Goal: Consume media (video, audio): Consume media (video, audio)

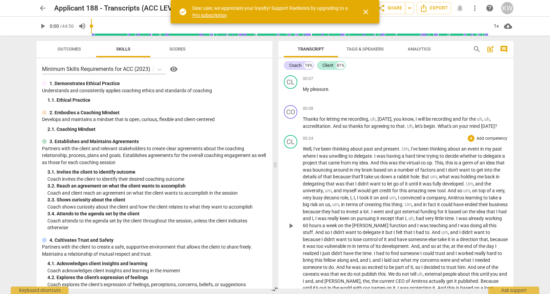
scroll to position [35, 0]
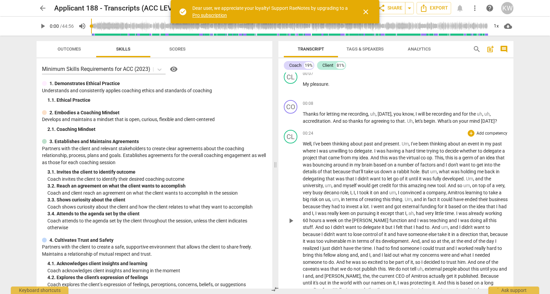
click at [290, 224] on span "play_arrow" at bounding box center [291, 221] width 8 height 8
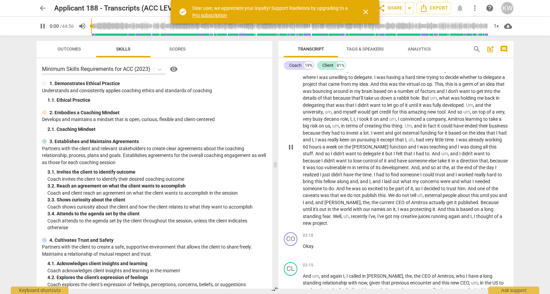
scroll to position [112, 0]
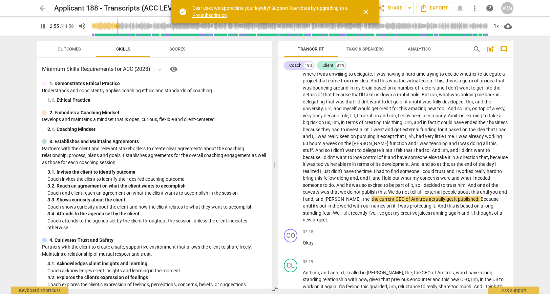
drag, startPoint x: 99, startPoint y: 26, endPoint x: 118, endPoint y: 28, distance: 19.1
click at [118, 28] on input "range" at bounding box center [290, 26] width 398 height 22
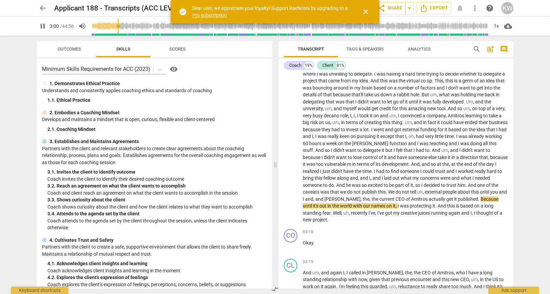
click at [43, 29] on span "pause" at bounding box center [43, 26] width 8 height 8
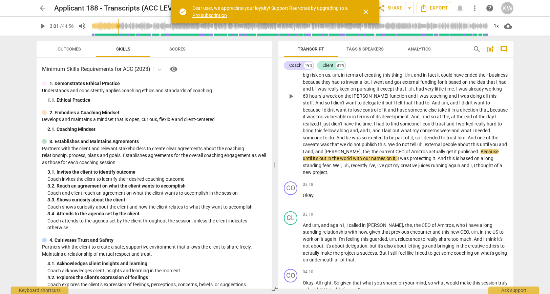
scroll to position [160, 0]
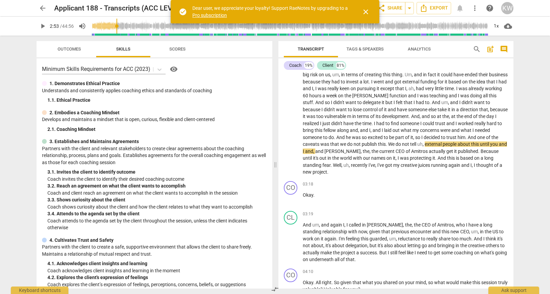
click at [118, 25] on input "range" at bounding box center [290, 26] width 398 height 22
click at [117, 25] on input "range" at bounding box center [290, 26] width 398 height 22
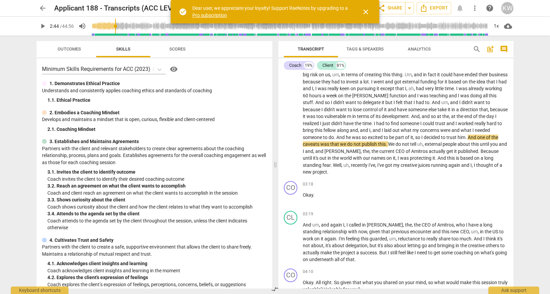
click at [43, 28] on span "play_arrow" at bounding box center [43, 26] width 8 height 8
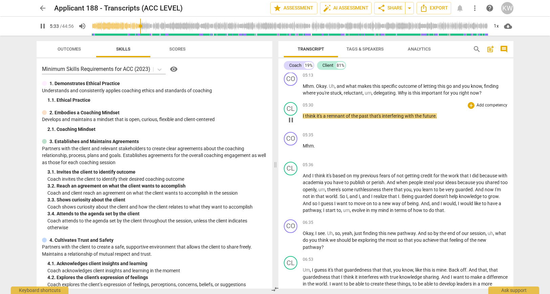
scroll to position [492, 0]
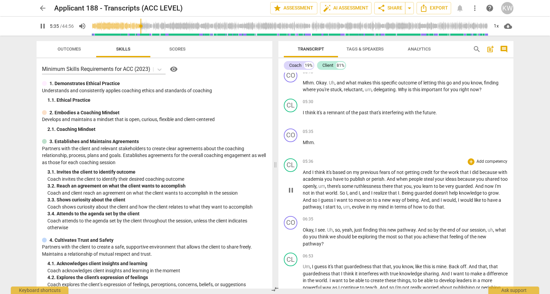
click at [291, 190] on span "pause" at bounding box center [291, 190] width 8 height 8
click at [39, 23] on span "play_arrow" at bounding box center [43, 26] width 8 height 8
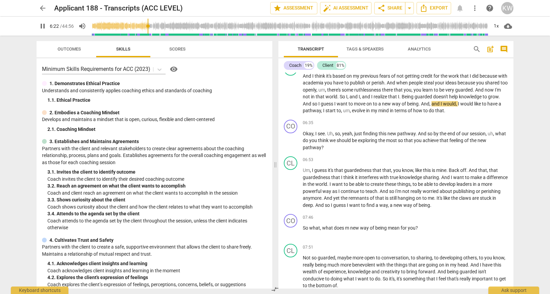
scroll to position [589, 0]
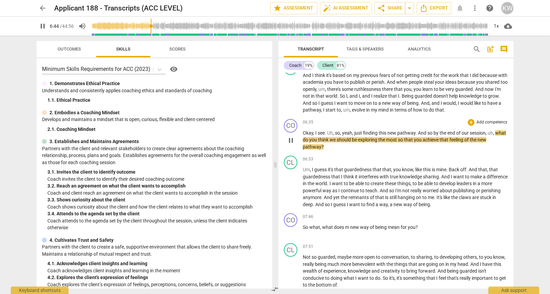
click at [290, 139] on span "pause" at bounding box center [291, 140] width 8 height 8
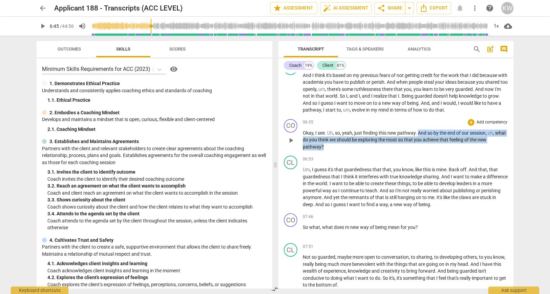
drag, startPoint x: 326, startPoint y: 148, endPoint x: 418, endPoint y: 136, distance: 92.7
click at [418, 136] on p "Okay , I see . Uh , so , yeah , just finding this new pathway . And so by the e…" at bounding box center [405, 139] width 205 height 21
copy p "And so by the end of our session , uh , what do you think we should be explorin…"
click at [291, 190] on span "play_arrow" at bounding box center [291, 187] width 8 height 8
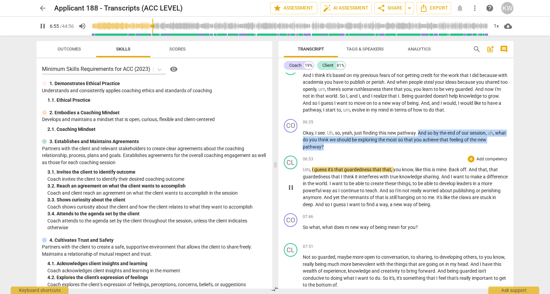
click at [291, 188] on span "pause" at bounding box center [291, 187] width 8 height 8
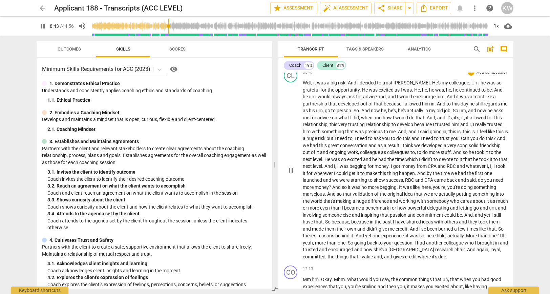
scroll to position [851, 0]
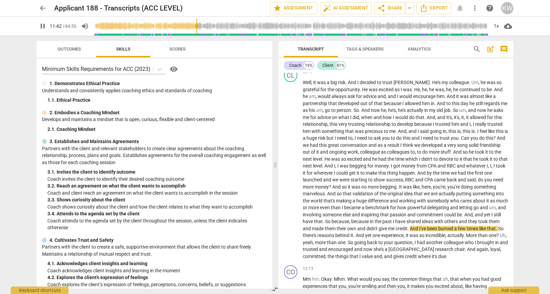
drag, startPoint x: 170, startPoint y: 25, endPoint x: 198, endPoint y: 30, distance: 27.6
click at [198, 30] on input "range" at bounding box center [291, 26] width 395 height 22
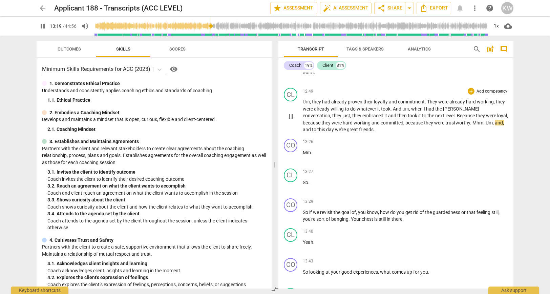
scroll to position [1133, 0]
click at [291, 220] on span "pause" at bounding box center [291, 215] width 8 height 8
click at [44, 27] on span "play_arrow" at bounding box center [43, 26] width 8 height 8
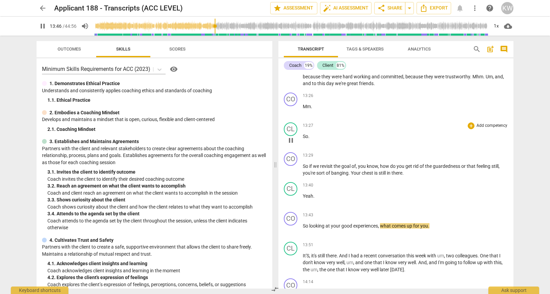
scroll to position [1179, 0]
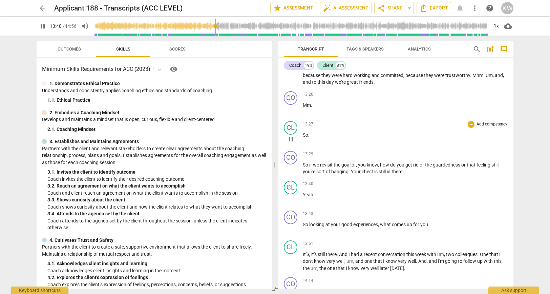
click at [289, 143] on span "pause" at bounding box center [291, 139] width 8 height 8
click at [289, 143] on span "play_arrow" at bounding box center [291, 139] width 8 height 8
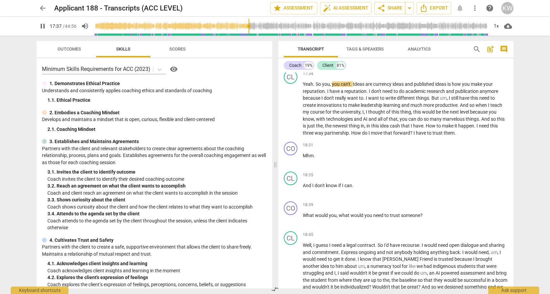
scroll to position [2037, 0]
drag, startPoint x: 250, startPoint y: 25, endPoint x: 255, endPoint y: 25, distance: 4.7
click at [255, 25] on input "range" at bounding box center [291, 26] width 395 height 22
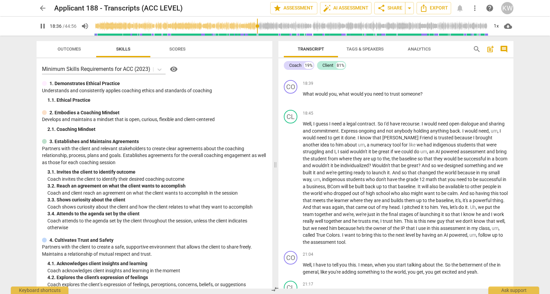
scroll to position [2158, 0]
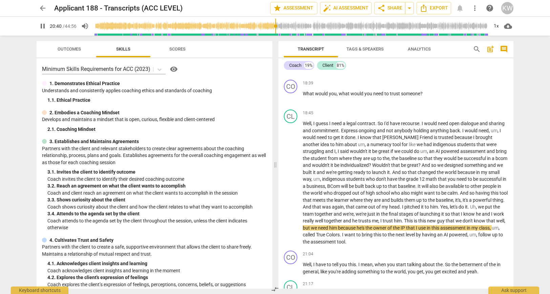
drag, startPoint x: 259, startPoint y: 24, endPoint x: 276, endPoint y: 27, distance: 16.8
click at [276, 27] on input "range" at bounding box center [291, 26] width 395 height 22
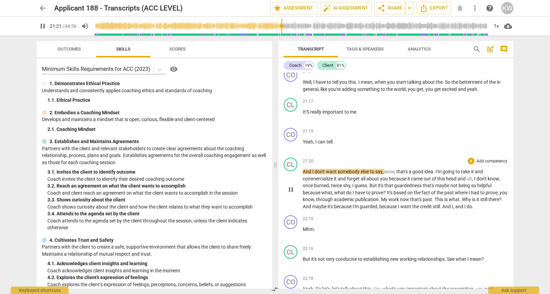
scroll to position [2341, 0]
click at [291, 193] on span "pause" at bounding box center [291, 189] width 8 height 8
click at [42, 25] on span "play_arrow" at bounding box center [43, 26] width 8 height 8
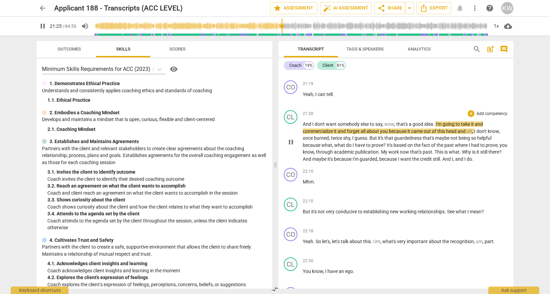
scroll to position [2398, 0]
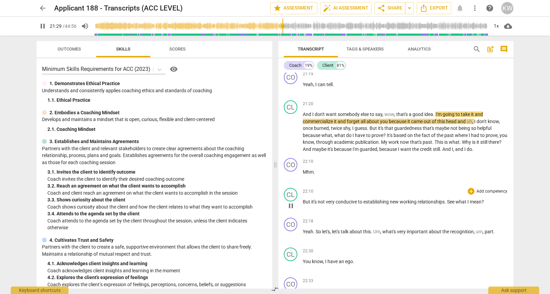
click at [291, 210] on span "pause" at bounding box center [291, 206] width 8 height 8
click at [291, 210] on span "play_arrow" at bounding box center [291, 206] width 8 height 8
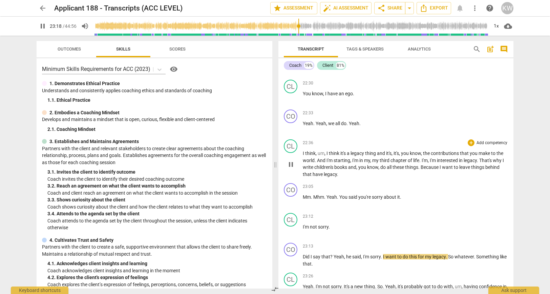
scroll to position [2569, 0]
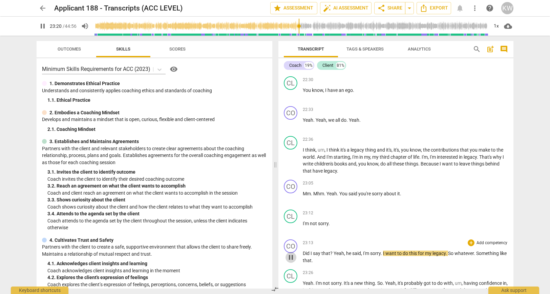
click at [291, 261] on span "pause" at bounding box center [291, 257] width 8 height 8
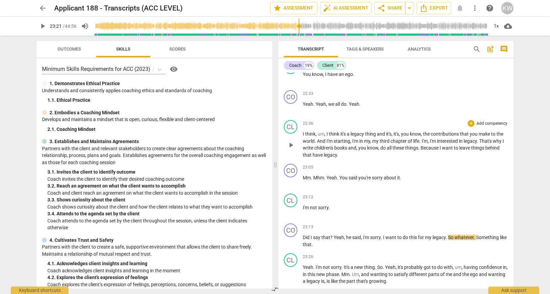
scroll to position [2634, 0]
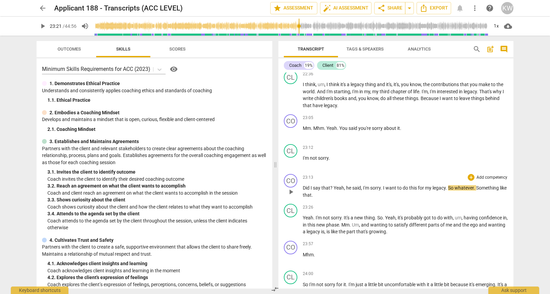
click at [288, 196] on span "play_arrow" at bounding box center [291, 192] width 8 height 8
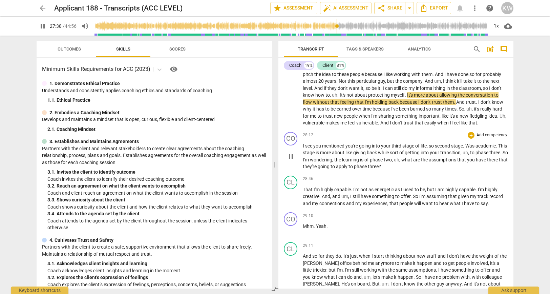
scroll to position [3128, 0]
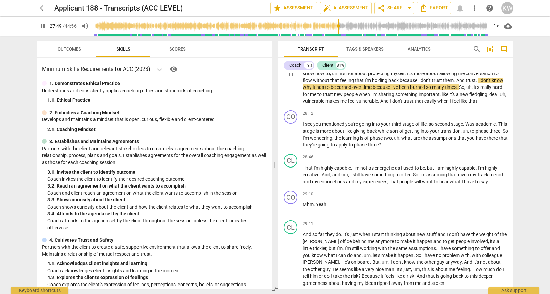
click at [291, 78] on span "pause" at bounding box center [291, 74] width 8 height 8
click at [289, 139] on span "play_arrow" at bounding box center [291, 135] width 8 height 8
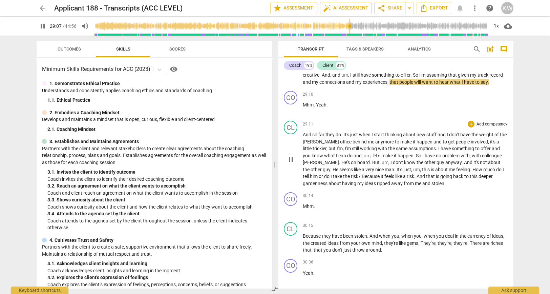
scroll to position [3270, 0]
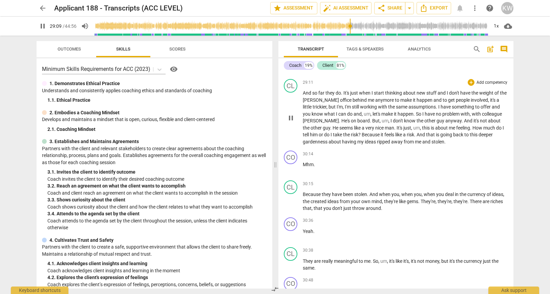
click at [290, 122] on span "pause" at bounding box center [291, 118] width 8 height 8
click at [290, 122] on span "play_arrow" at bounding box center [291, 118] width 8 height 8
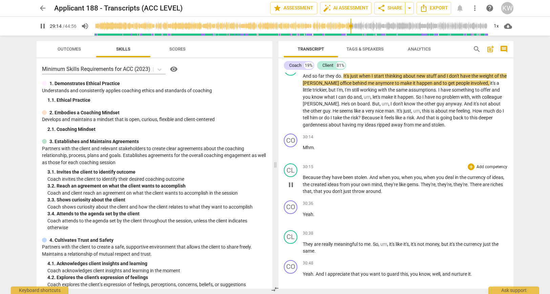
scroll to position [3288, 0]
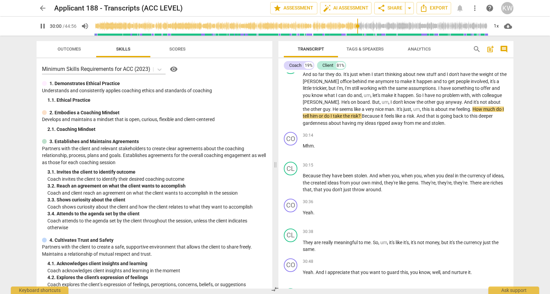
drag, startPoint x: 353, startPoint y: 26, endPoint x: 358, endPoint y: 26, distance: 4.7
click at [358, 26] on input "range" at bounding box center [291, 26] width 395 height 22
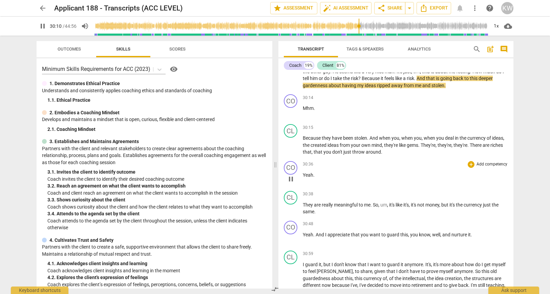
scroll to position [3330, 0]
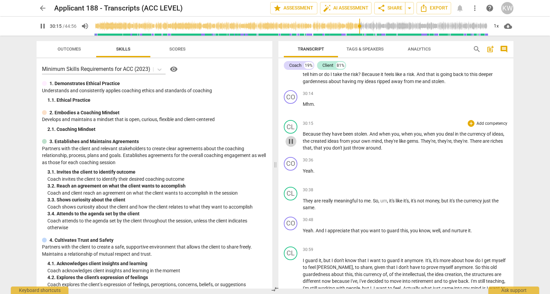
click at [290, 145] on span "pause" at bounding box center [291, 141] width 8 height 8
click at [290, 145] on span "play_arrow" at bounding box center [291, 141] width 8 height 8
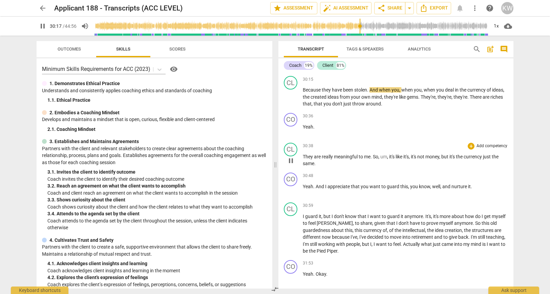
scroll to position [3379, 0]
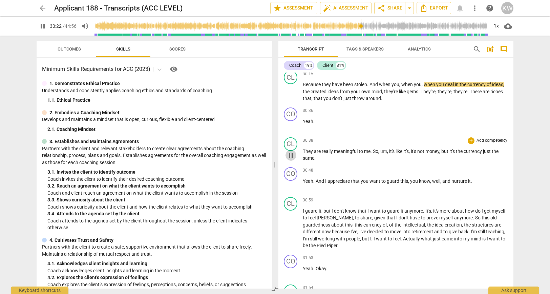
click at [291, 159] on span "pause" at bounding box center [291, 155] width 8 height 8
click at [291, 159] on span "play_arrow" at bounding box center [291, 155] width 8 height 8
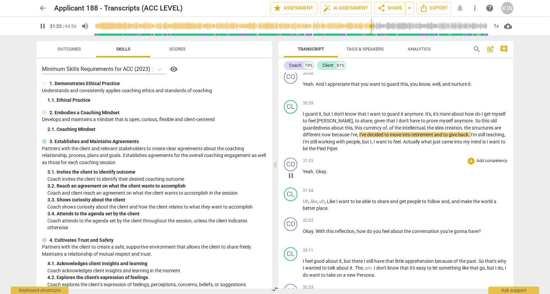
scroll to position [3481, 0]
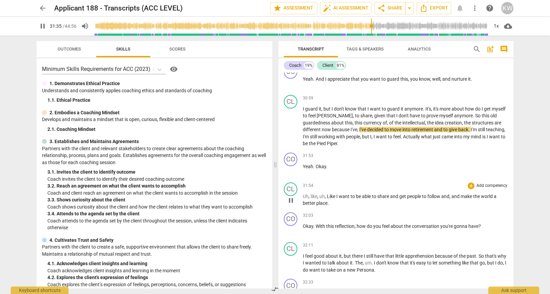
click at [293, 204] on span "pause" at bounding box center [291, 200] width 8 height 8
click at [293, 204] on span "play_arrow" at bounding box center [291, 200] width 8 height 8
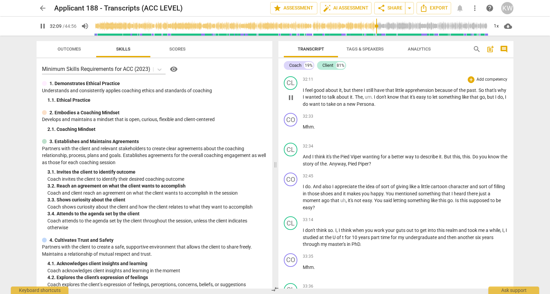
scroll to position [3647, 0]
click at [290, 101] on span "pause" at bounding box center [291, 97] width 8 height 8
click at [290, 101] on span "play_arrow" at bounding box center [291, 97] width 8 height 8
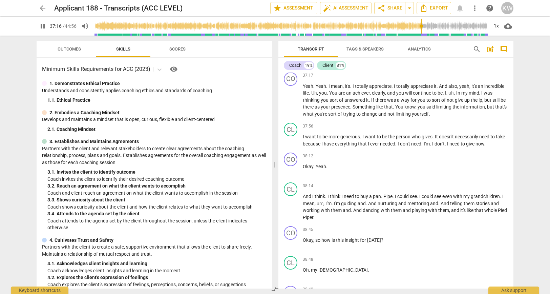
scroll to position [4101, 0]
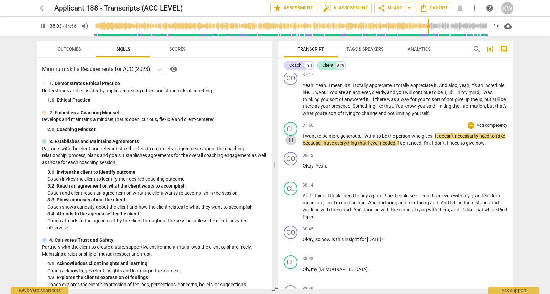
click at [292, 144] on span "pause" at bounding box center [291, 140] width 8 height 8
click at [292, 144] on span "play_arrow" at bounding box center [291, 140] width 8 height 8
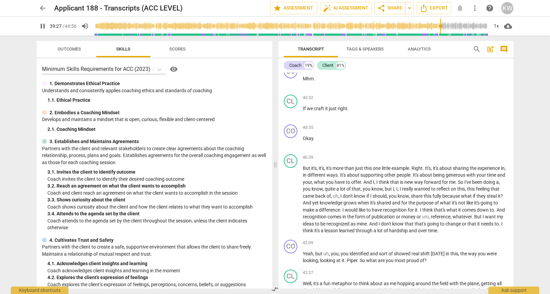
scroll to position [4490, 0]
click at [291, 146] on span "pause" at bounding box center [291, 142] width 8 height 8
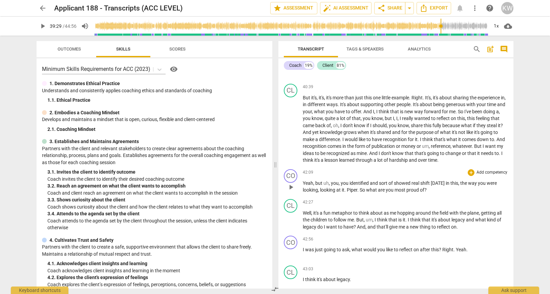
scroll to position [4562, 0]
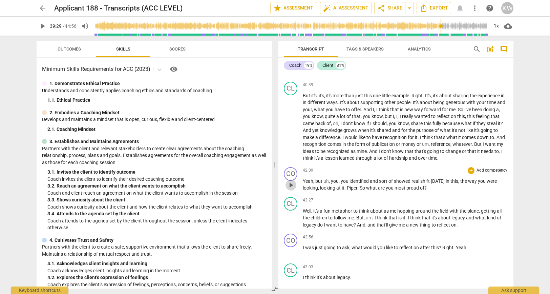
click at [289, 189] on span "play_arrow" at bounding box center [291, 185] width 8 height 8
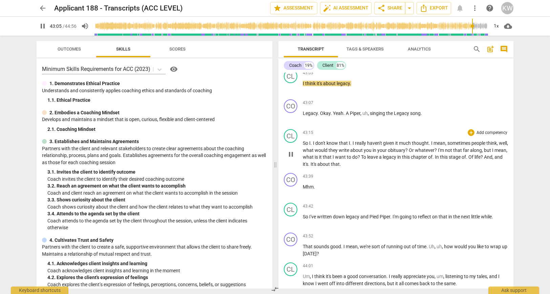
scroll to position [4756, 0]
click at [289, 158] on span "pause" at bounding box center [291, 153] width 8 height 8
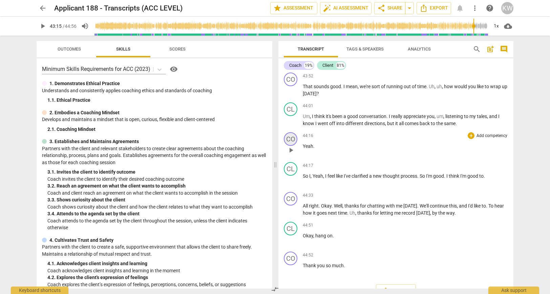
scroll to position [4917, 0]
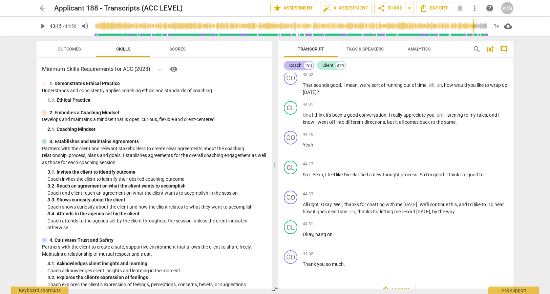
click at [306, 66] on div "19%" at bounding box center [308, 65] width 9 height 7
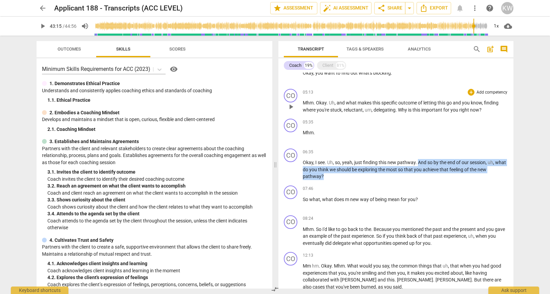
scroll to position [138, 0]
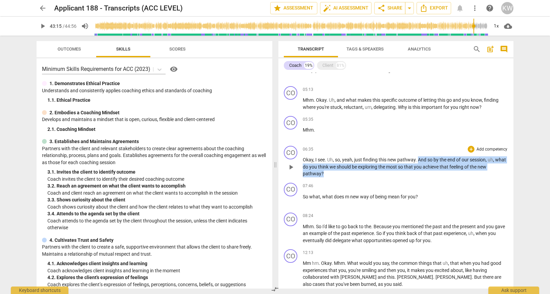
click at [359, 173] on p "Okay , I see . Uh , so , yeah , just finding this new pathway . And so by the e…" at bounding box center [405, 166] width 205 height 21
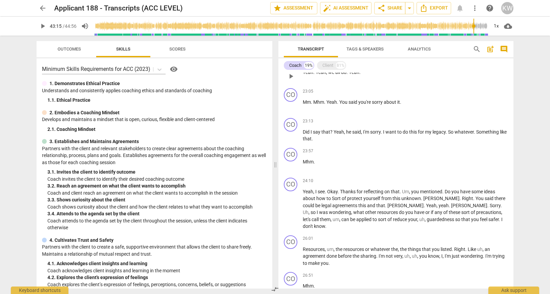
scroll to position [991, 0]
drag, startPoint x: 408, startPoint y: 102, endPoint x: 339, endPoint y: 99, distance: 68.5
click at [339, 99] on p "Mm . Mhm . Yeah . You said you're sorry about it ." at bounding box center [405, 101] width 205 height 7
click at [347, 115] on div "CO play_arrow pause 23:13 + Add competency keyboard_arrow_right Did I say that …" at bounding box center [396, 130] width 235 height 30
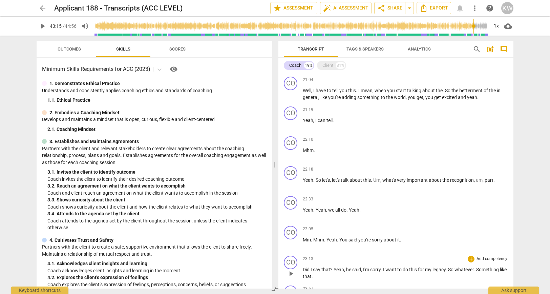
scroll to position [854, 0]
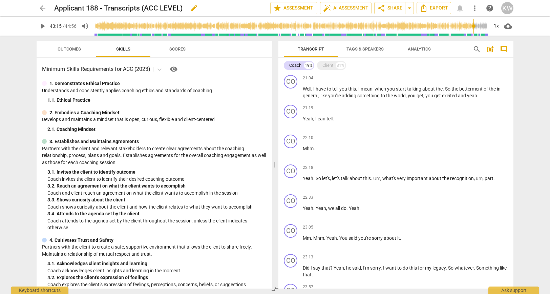
type input "2595"
